Goal: Use online tool/utility: Utilize a website feature to perform a specific function

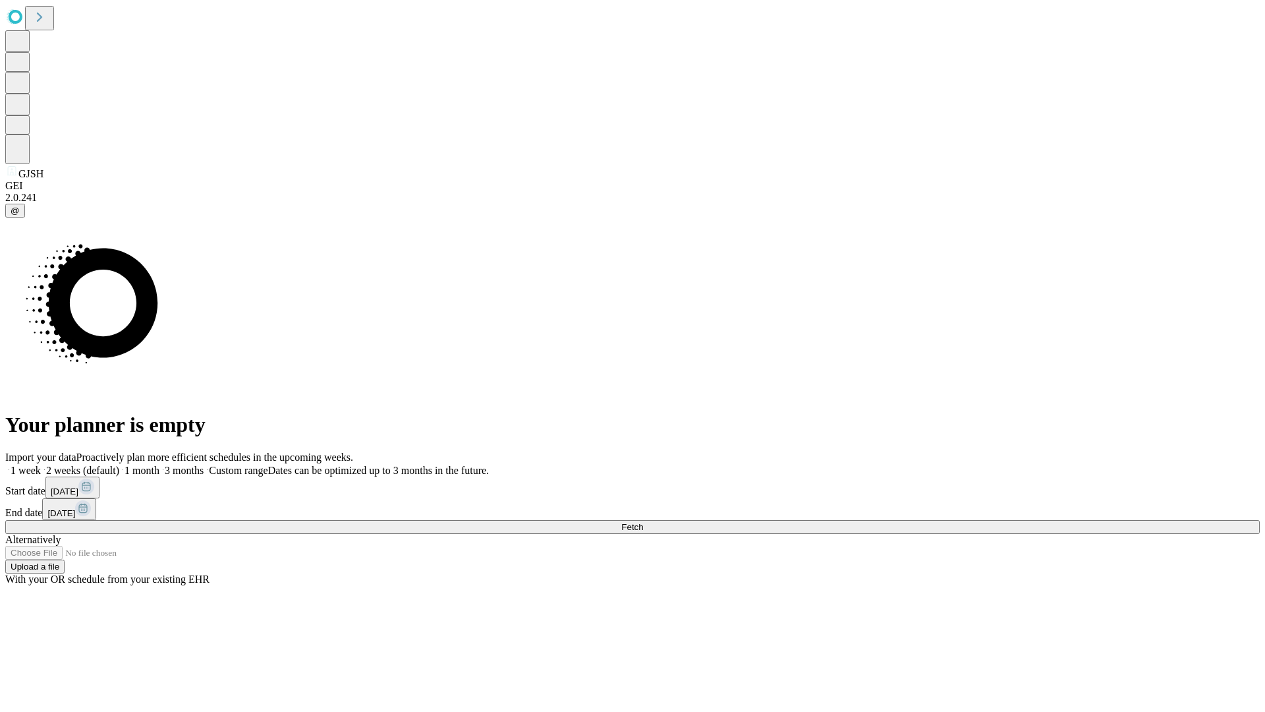
click at [643, 522] on span "Fetch" at bounding box center [632, 527] width 22 height 10
